Goal: Information Seeking & Learning: Learn about a topic

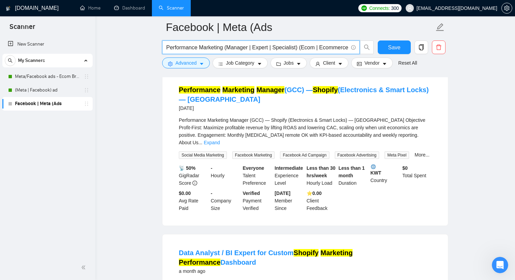
click at [187, 50] on input "Performance Marketing (Manager | Expert | Specialist) (Ecom | Ecommerce | DTC |…" at bounding box center [257, 47] width 182 height 9
drag, startPoint x: 198, startPoint y: 48, endPoint x: 152, endPoint y: 46, distance: 46.0
click at [152, 46] on main "Facebook | Meta (Ads Performance Marketing (Manager | Expert | Specialist) (Eco…" at bounding box center [305, 209] width 398 height 3199
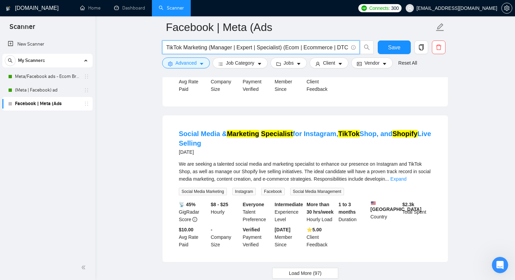
click at [198, 49] on input "TikTok Marketing (Manager | Expert | Specialist) (Ecom | Ecommerce | DTC | Stor…" at bounding box center [257, 47] width 182 height 9
paste input "tok Shop Growth Expert"
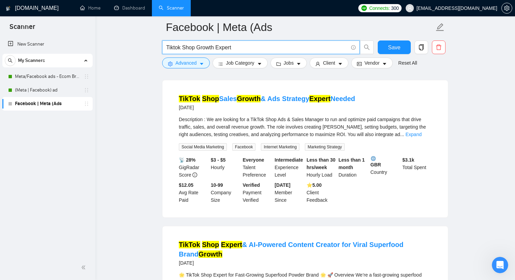
scroll to position [209, 0]
type input "Tiktok Shop Growth Expert"
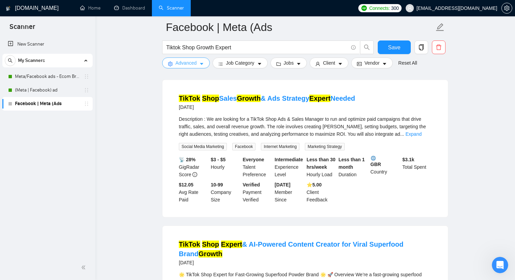
click at [203, 64] on icon "caret-down" at bounding box center [201, 64] width 5 height 5
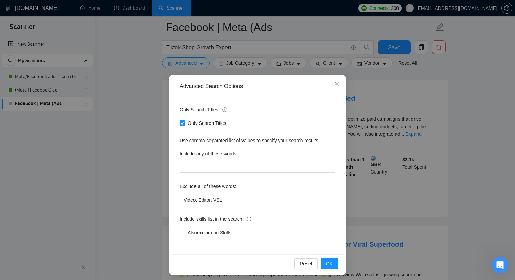
scroll to position [3, 0]
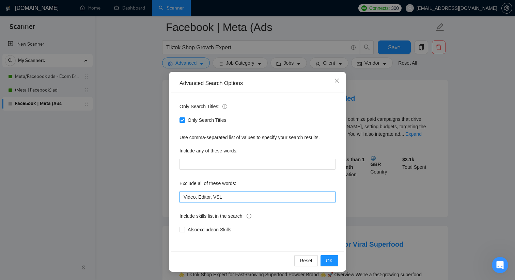
click at [220, 200] on input "Video, Editor, VSL" at bounding box center [257, 197] width 156 height 11
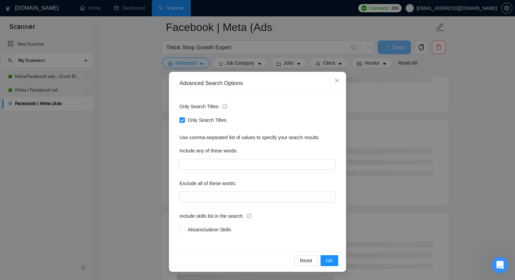
click at [183, 119] on input "Only Search Titles" at bounding box center [181, 119] width 5 height 5
checkbox input "false"
click at [332, 260] on span "OK" at bounding box center [329, 260] width 7 height 7
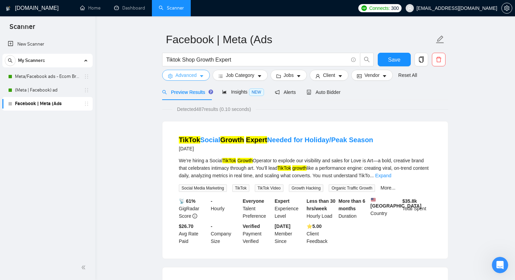
scroll to position [0, 0]
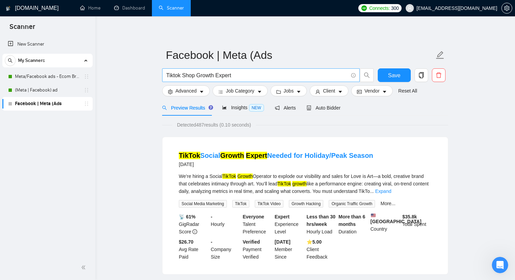
click at [206, 76] on input "Tiktok Shop Growth Expert" at bounding box center [257, 75] width 182 height 9
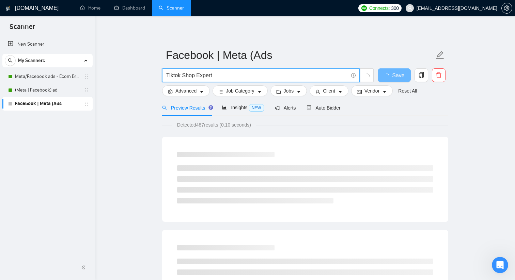
click at [198, 76] on input "Tiktok Shop Expert" at bounding box center [257, 75] width 182 height 9
click at [213, 76] on input "Tiktok Shop (growt | Expert" at bounding box center [257, 75] width 182 height 9
click at [201, 75] on input "Tiktok Shop (growth | Expert" at bounding box center [257, 75] width 182 height 9
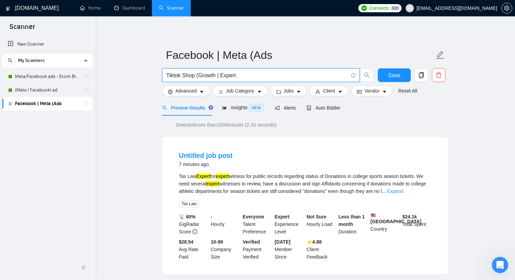
click at [246, 77] on input "Tiktok Shop (Growth | Expert" at bounding box center [257, 75] width 182 height 9
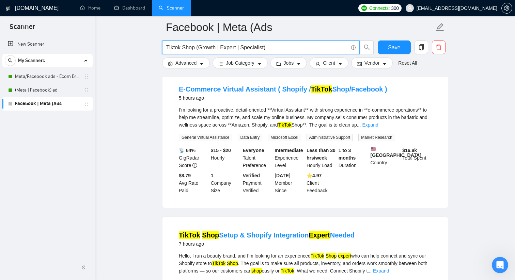
scroll to position [217, 0]
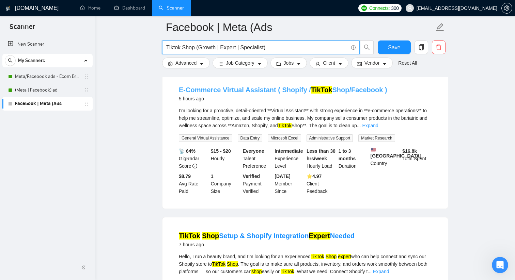
type input "Tiktok Shop (Growth | Expert | Specialist)"
click at [281, 89] on link "E-Commerce Virtual Assistant ( Shopify / TikTok Shop/Facebook )" at bounding box center [283, 89] width 208 height 7
